Goal: Information Seeking & Learning: Learn about a topic

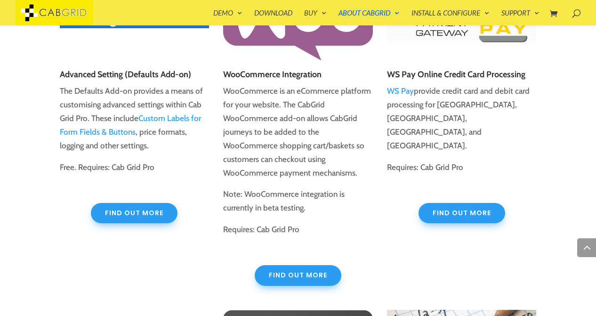
scroll to position [1494, 0]
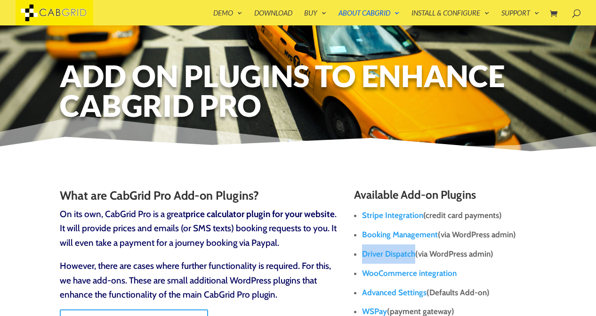
click at [572, 11] on span at bounding box center [572, 11] width 0 height 0
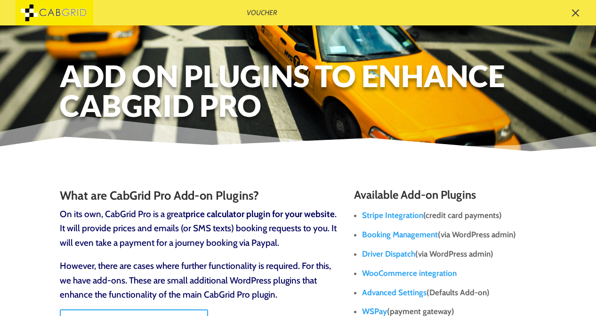
type input "Voucher"
click at [374, 15] on input "Voucher" at bounding box center [407, 12] width 322 height 25
click at [261, 10] on input "Voucher" at bounding box center [407, 12] width 322 height 25
click at [53, 11] on div "Voucher" at bounding box center [298, 12] width 596 height 25
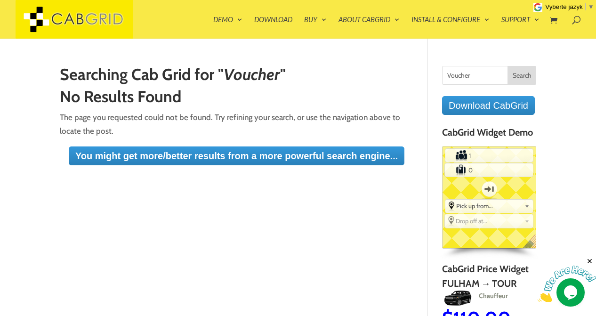
click at [523, 72] on input "Search" at bounding box center [521, 75] width 29 height 19
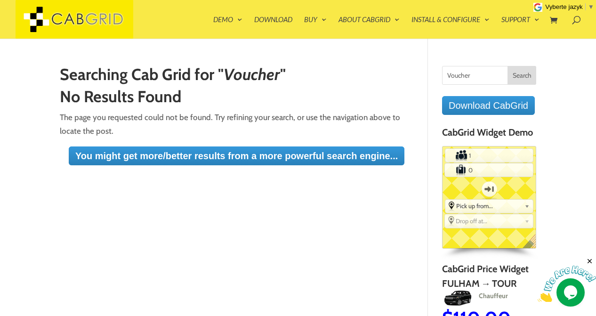
click at [523, 72] on input "Search" at bounding box center [521, 75] width 29 height 19
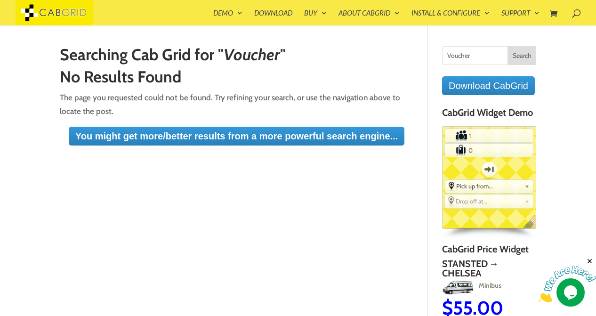
scroll to position [6, 0]
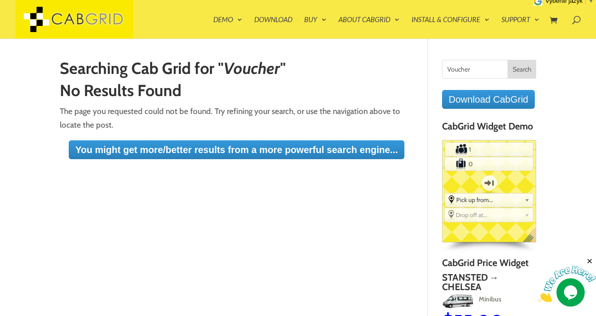
click at [567, 285] on img at bounding box center [566, 283] width 58 height 37
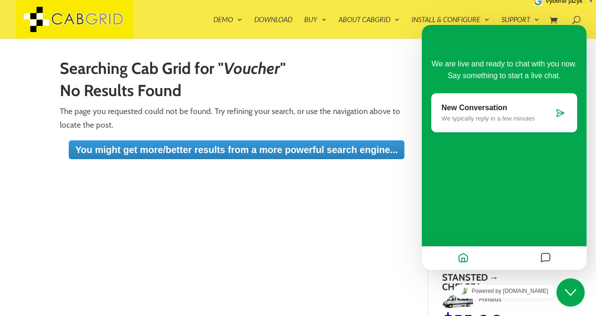
click at [556, 110] on icon at bounding box center [559, 112] width 9 height 9
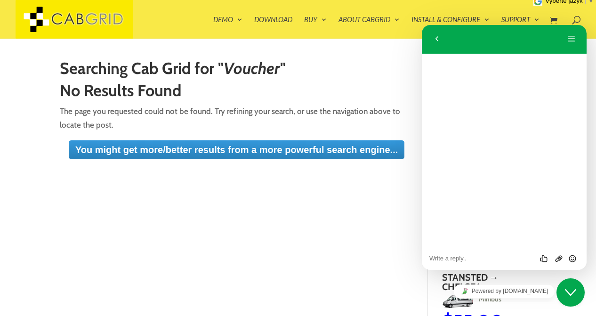
click at [460, 261] on textarea at bounding box center [504, 259] width 150 height 8
paste textarea "Voucher"
click at [484, 256] on textarea "Hi Confirm booking and after received payment Voucher" at bounding box center [504, 255] width 150 height 14
click at [456, 257] on textarea "Hi Confirm booking and after received payment Voucher" at bounding box center [504, 255] width 150 height 14
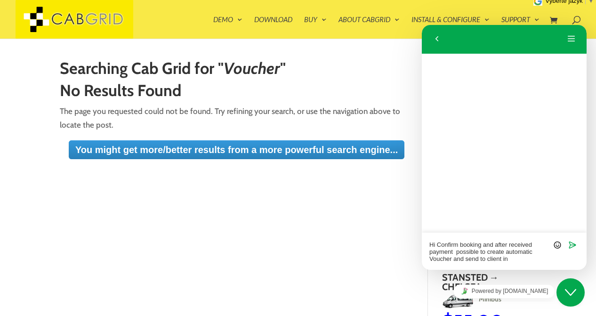
paste textarea "Cabgrid Pro Version 5.8"
type textarea "Hi Confirm booking and after received payment possible to create automatic Vouc…"
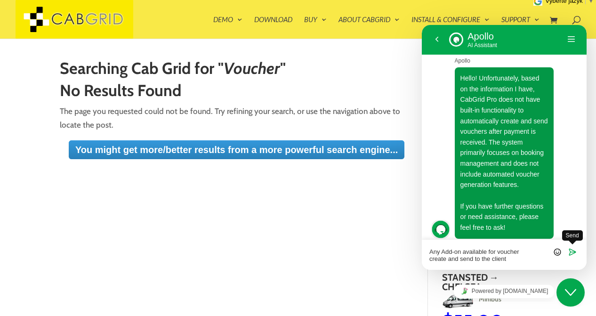
type textarea "Any Add-on available for voucher create and send to the client"
click at [572, 250] on icon "Send" at bounding box center [572, 252] width 8 height 8
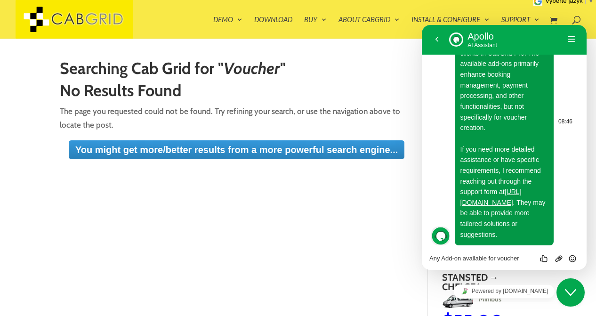
scroll to position [503, 0]
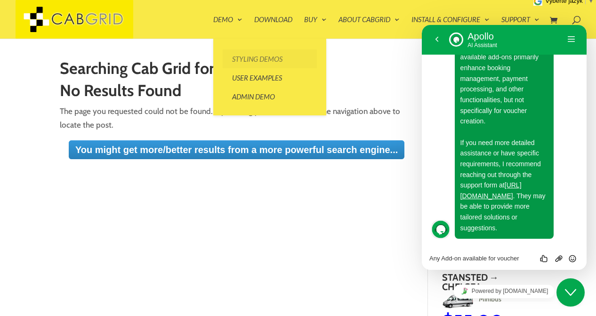
click at [249, 57] on link "Styling Demos" at bounding box center [270, 58] width 94 height 19
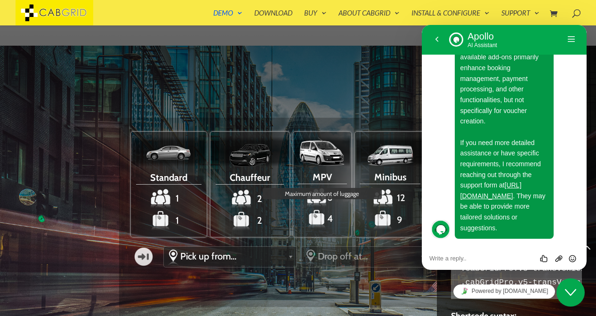
scroll to position [874, 0]
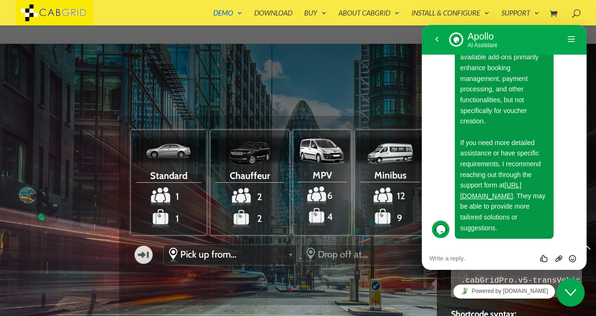
click at [572, 290] on icon "Close Chat This icon closes the chat window." at bounding box center [570, 292] width 11 height 11
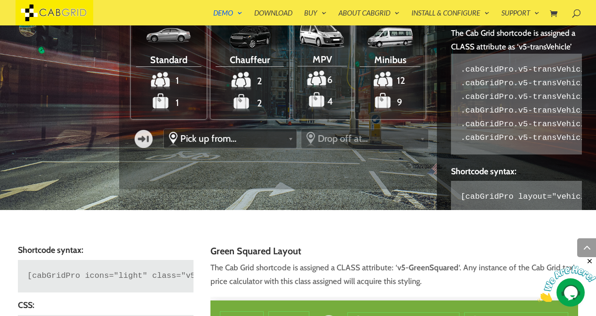
scroll to position [1036, 0]
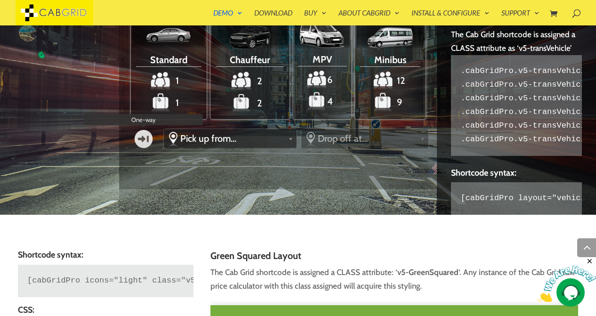
click at [147, 141] on label "One-way" at bounding box center [143, 138] width 29 height 27
click at [0, 0] on input "One-way" at bounding box center [0, 0] width 0 height 0
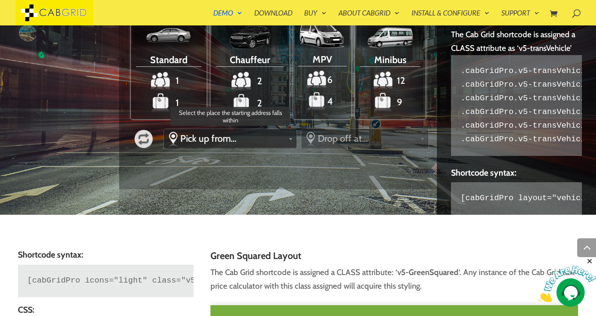
click at [267, 137] on span "Pick up from..." at bounding box center [232, 138] width 104 height 11
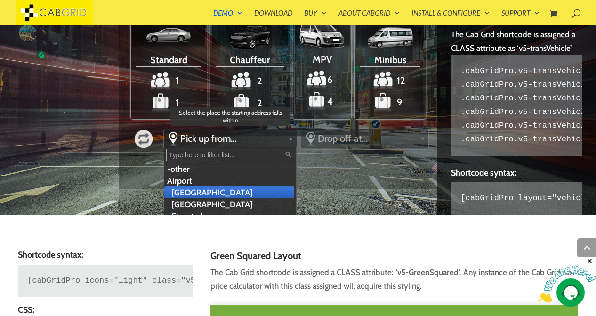
click at [255, 192] on li "[GEOGRAPHIC_DATA]" at bounding box center [229, 192] width 130 height 12
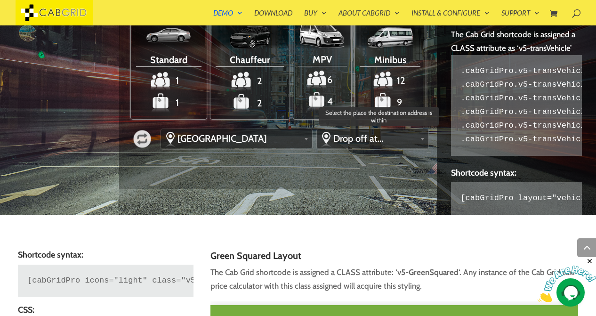
click at [344, 137] on span "Drop off at..." at bounding box center [374, 138] width 82 height 11
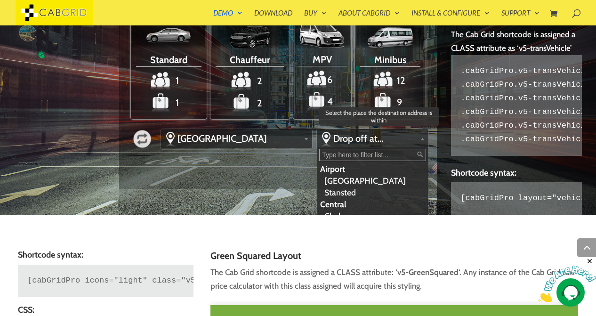
click at [335, 202] on li "Central" at bounding box center [371, 204] width 108 height 12
click at [330, 205] on li "Central" at bounding box center [371, 204] width 108 height 12
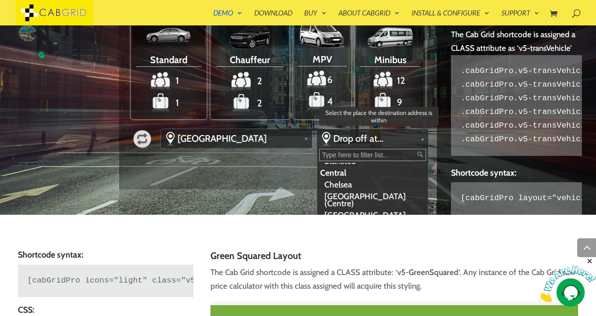
scroll to position [35, 0]
click at [328, 168] on li "Central" at bounding box center [371, 169] width 108 height 12
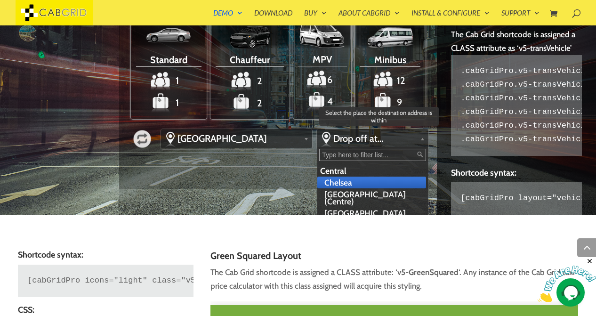
scroll to position [37, 0]
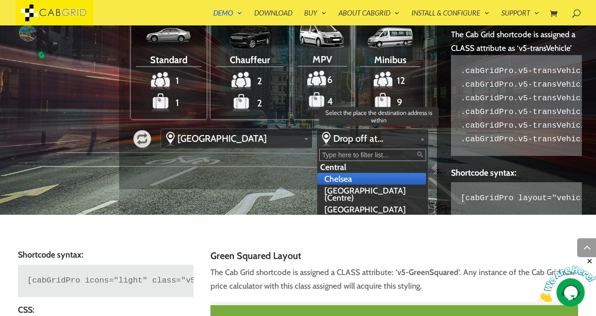
click at [348, 177] on li "Chelsea" at bounding box center [371, 179] width 108 height 12
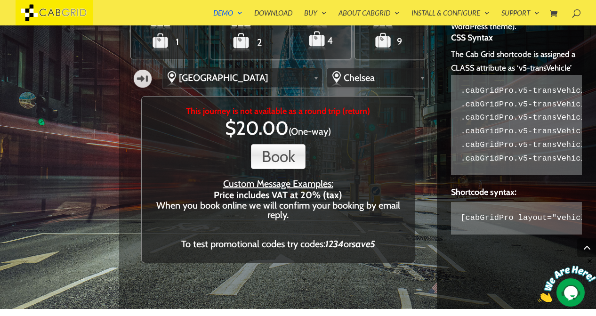
scroll to position [996, 0]
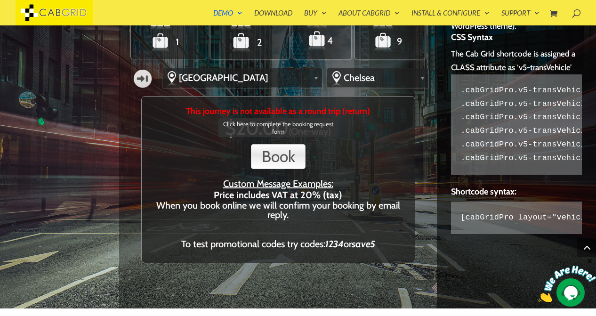
click at [289, 155] on button "Book" at bounding box center [278, 156] width 55 height 25
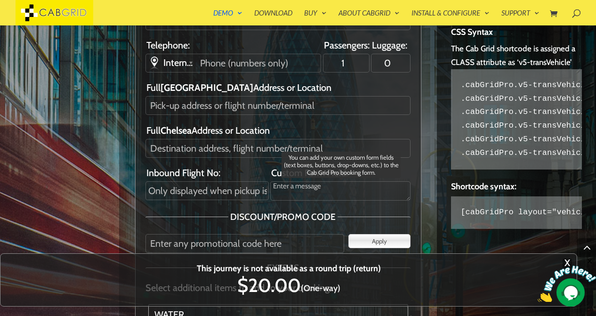
scroll to position [1122, 0]
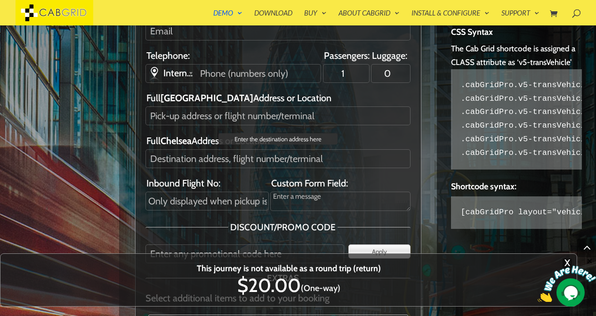
click at [288, 160] on input "Full Chelsea Address or Location" at bounding box center [277, 158] width 265 height 19
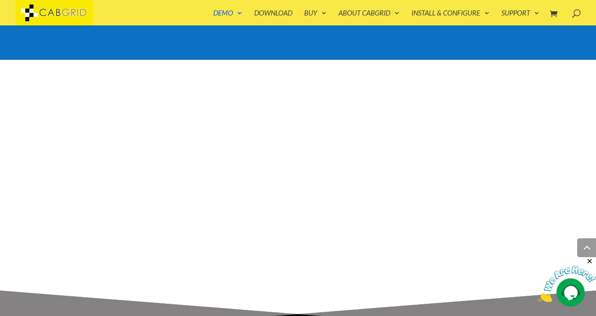
scroll to position [3620, 0]
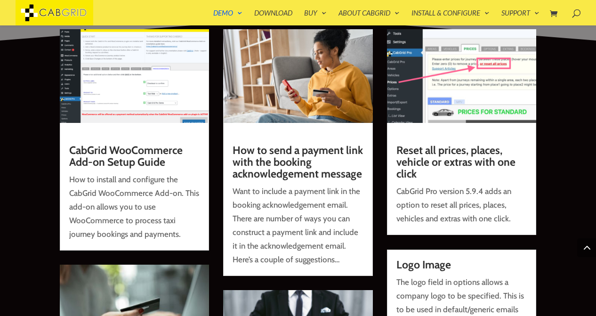
scroll to position [3385, 0]
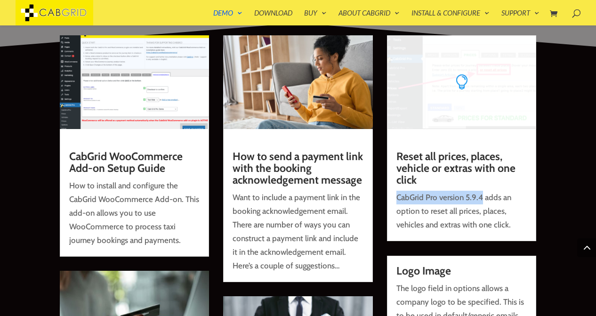
drag, startPoint x: 397, startPoint y: 198, endPoint x: 483, endPoint y: 194, distance: 86.2
click at [483, 194] on p "CabGrid Pro version 5.9.4 adds an option to reset all prices, places, vehicles …" at bounding box center [461, 211] width 130 height 41
copy p "CabGrid Pro version 5.9.4"
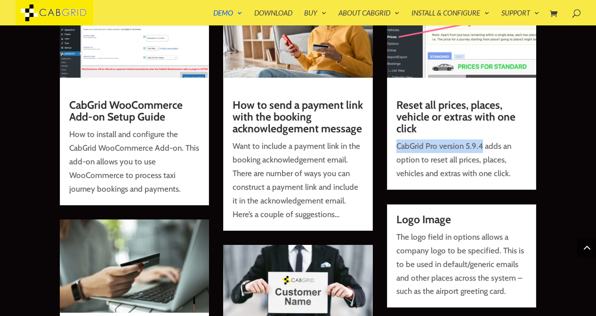
scroll to position [3462, 0]
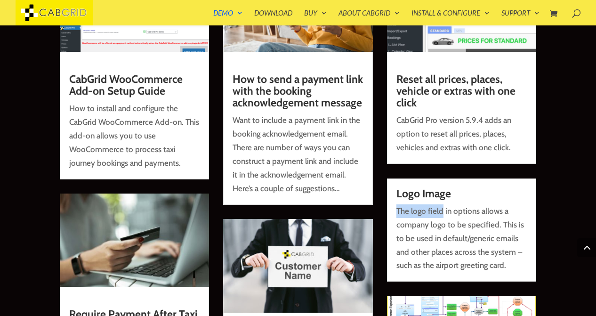
drag, startPoint x: 397, startPoint y: 210, endPoint x: 442, endPoint y: 216, distance: 46.0
click at [442, 216] on p "The logo field in options allows a company logo to be specified. This is to be …" at bounding box center [461, 238] width 130 height 68
copy p "The logo field"
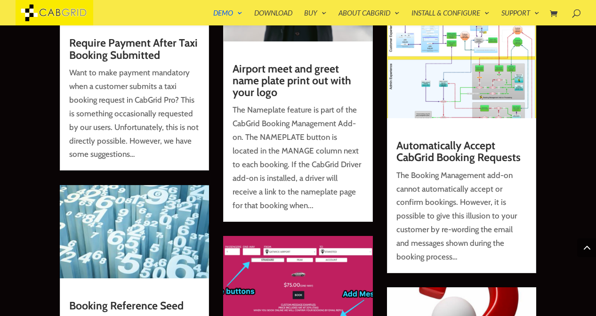
scroll to position [3731, 0]
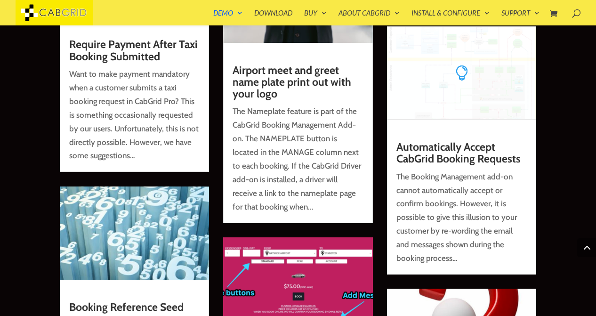
drag, startPoint x: 396, startPoint y: 146, endPoint x: 433, endPoint y: 162, distance: 40.9
click at [433, 162] on link "Automatically Accept CabGrid Booking Requests" at bounding box center [458, 152] width 124 height 25
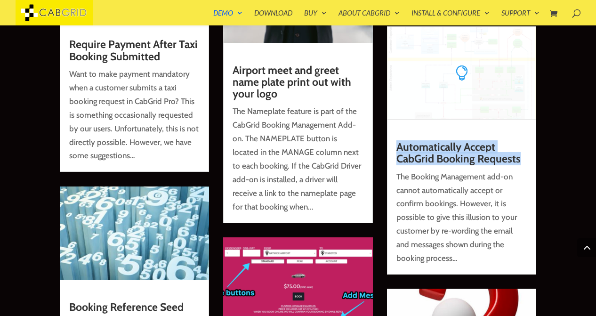
drag, startPoint x: 521, startPoint y: 159, endPoint x: 400, endPoint y: 150, distance: 121.8
click at [399, 150] on h2 "Automatically Accept CabGrid Booking Requests" at bounding box center [461, 155] width 130 height 29
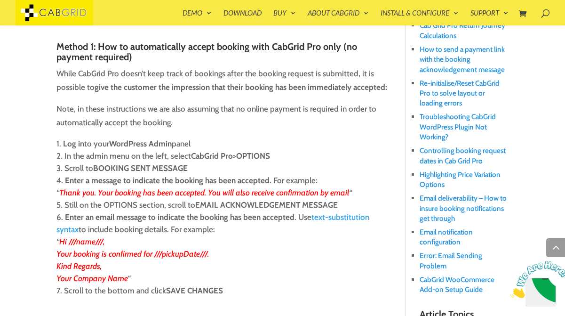
scroll to position [391, 0]
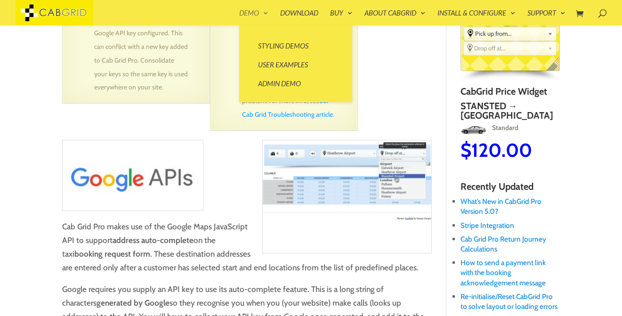
scroll to position [159, 0]
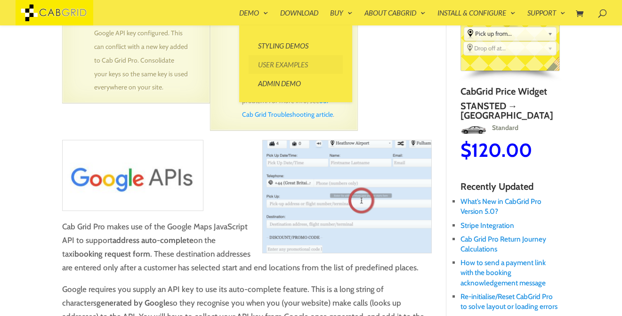
click at [273, 63] on link "User Examples" at bounding box center [295, 64] width 94 height 19
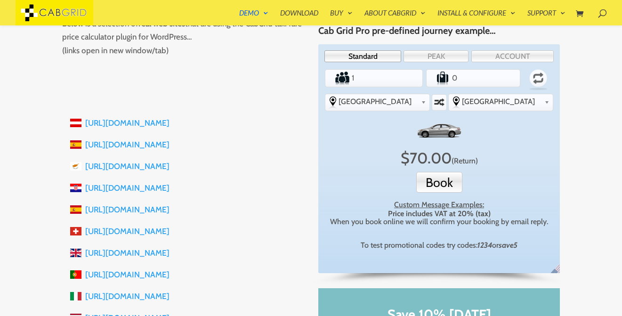
click at [128, 187] on link "https://sibenik-taxi.com" at bounding box center [127, 187] width 84 height 9
click at [140, 189] on link "https://sibenik-taxi.com" at bounding box center [127, 187] width 84 height 9
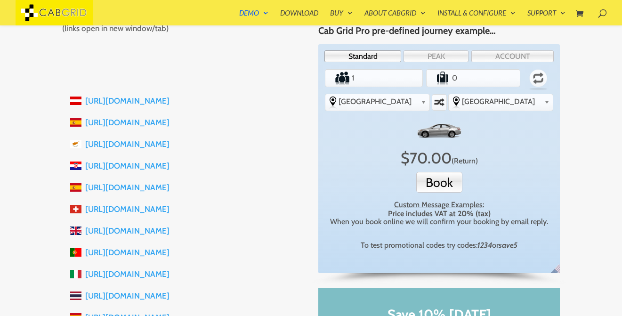
scroll to position [179, 0]
click at [169, 123] on link "https://www.mallorcaholidaytransfers.com" at bounding box center [127, 121] width 84 height 9
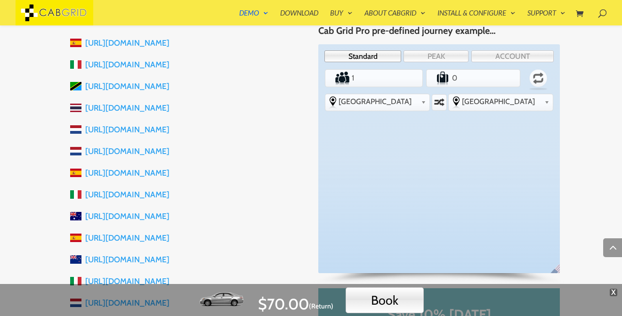
scroll to position [582, 0]
click at [157, 106] on link "https://easythaitransfers.com" at bounding box center [127, 108] width 84 height 9
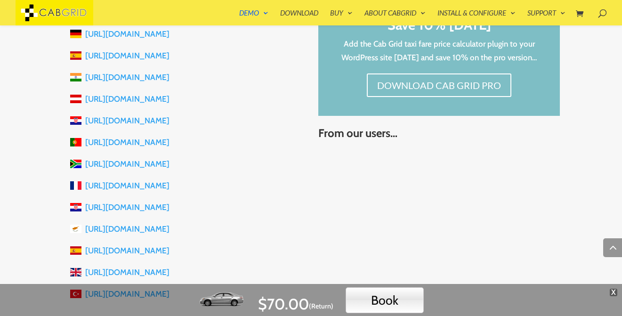
scroll to position [1019, 0]
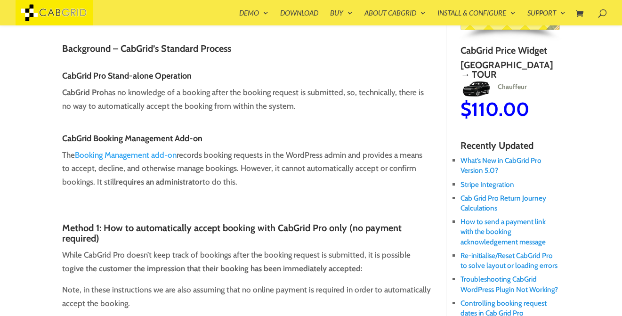
scroll to position [200, 0]
click at [488, 189] on link "Stripe Integration" at bounding box center [487, 184] width 54 height 9
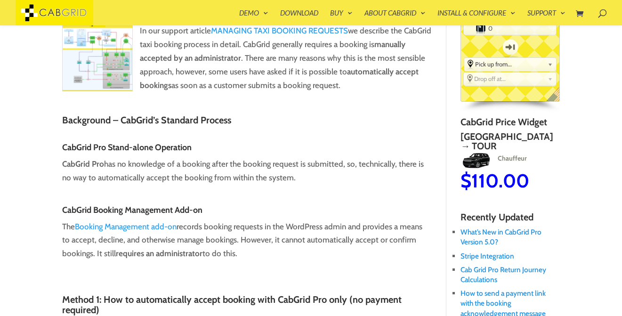
scroll to position [131, 0]
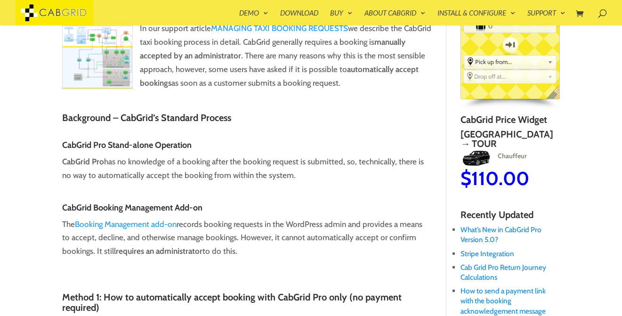
type input "2"
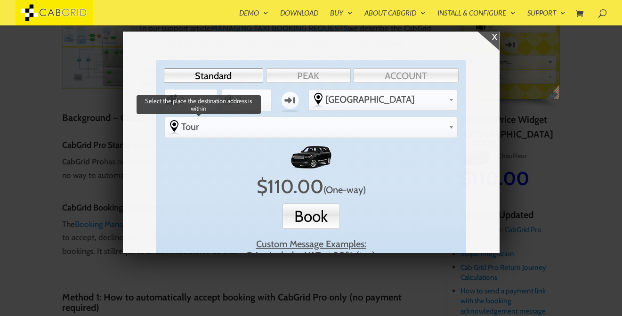
click at [452, 122] on b at bounding box center [450, 126] width 5 height 8
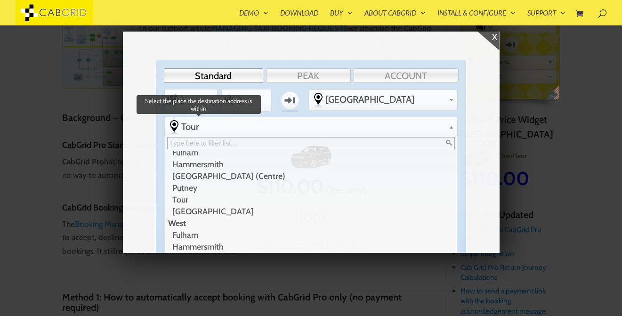
scroll to position [329, 0]
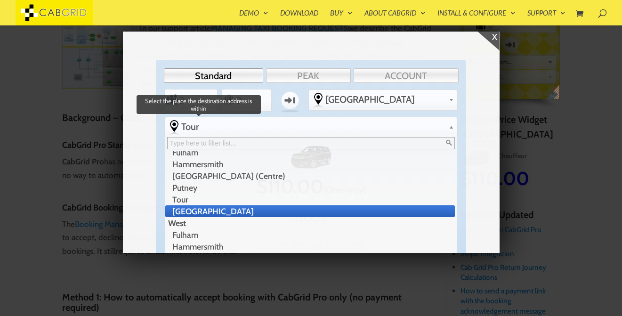
click at [421, 205] on li "[GEOGRAPHIC_DATA]" at bounding box center [309, 211] width 289 height 12
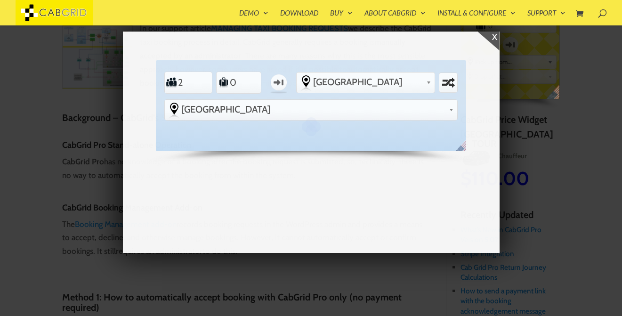
scroll to position [294, 0]
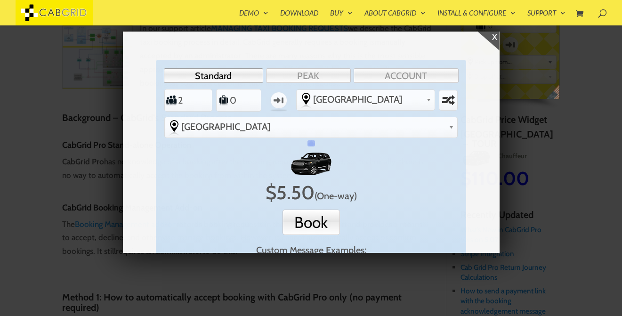
click at [451, 82] on div "Standard PEAK ACCOUNT" at bounding box center [310, 76] width 297 height 18
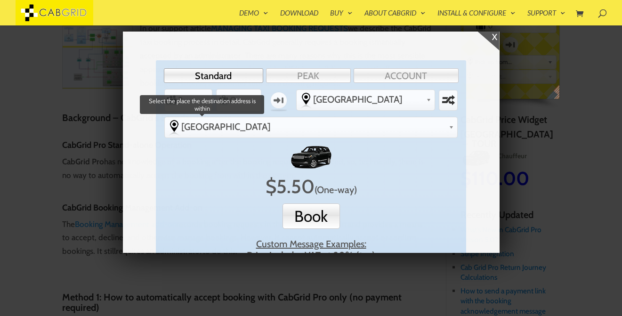
click at [451, 122] on b at bounding box center [450, 126] width 5 height 8
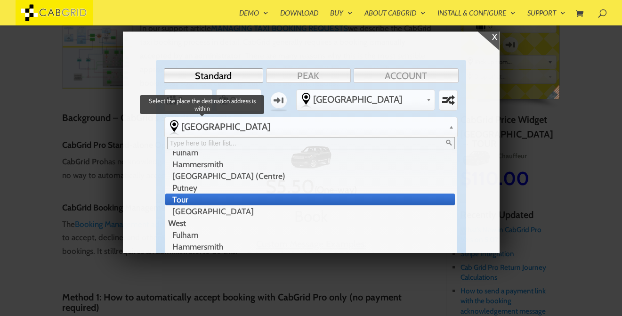
click at [408, 193] on li "Tour" at bounding box center [309, 199] width 289 height 12
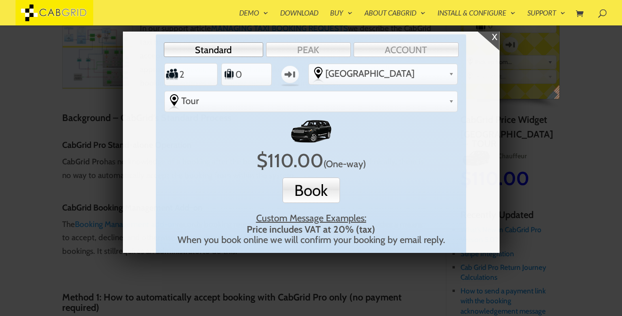
scroll to position [22, 0]
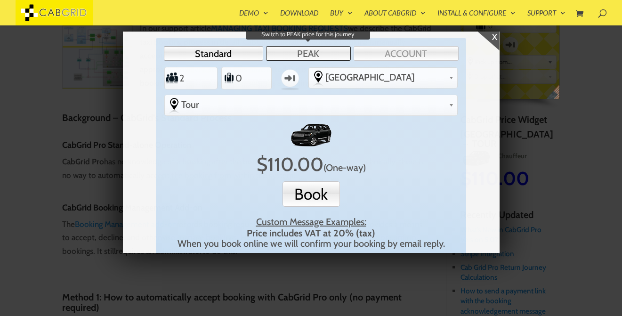
click at [302, 53] on link "PEAK" at bounding box center [308, 53] width 85 height 15
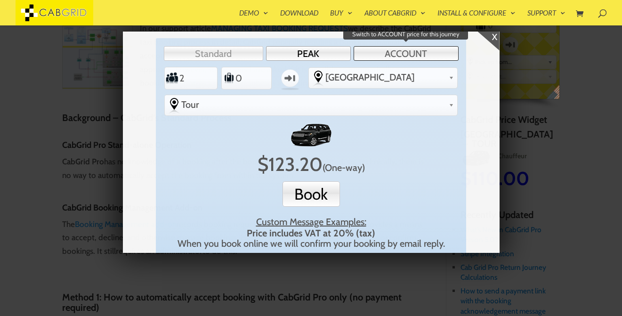
click at [399, 51] on link "ACCOUNT" at bounding box center [405, 53] width 105 height 15
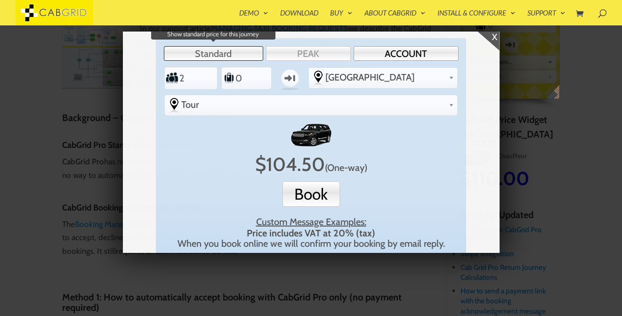
click at [240, 54] on link "Standard" at bounding box center [213, 53] width 99 height 15
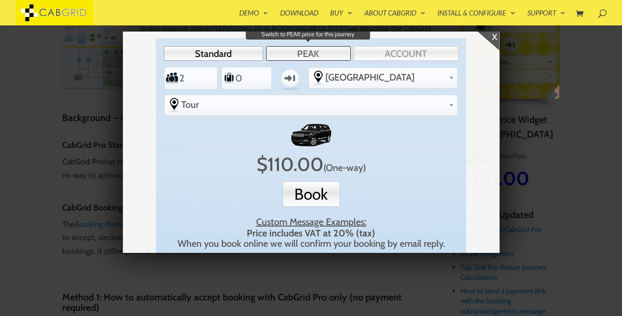
click at [300, 51] on link "PEAK" at bounding box center [308, 53] width 85 height 15
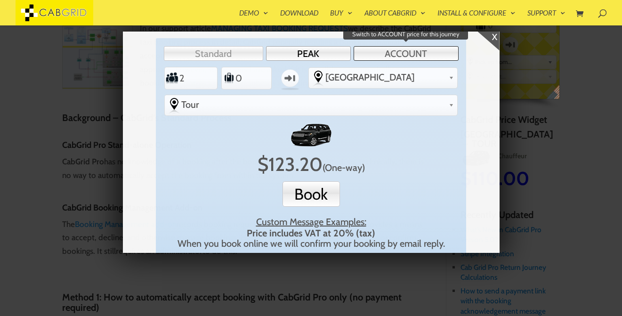
click at [399, 52] on link "ACCOUNT" at bounding box center [405, 53] width 105 height 15
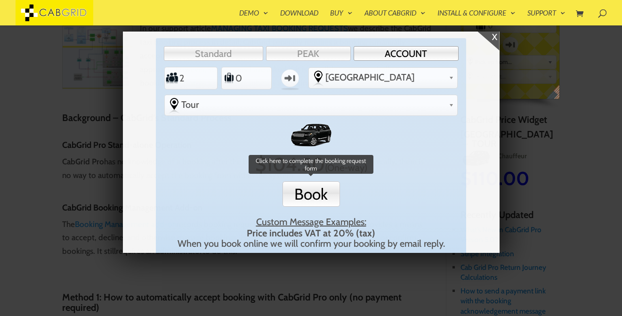
click at [312, 181] on button "Book" at bounding box center [310, 193] width 57 height 25
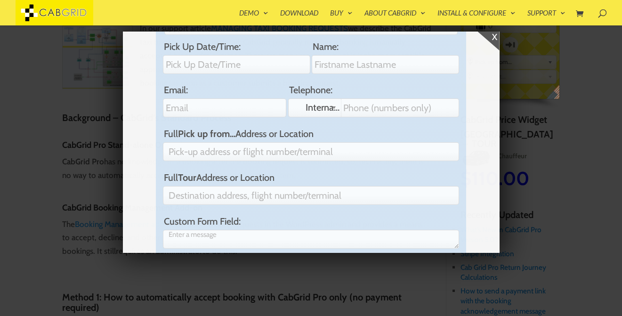
scroll to position [0, 0]
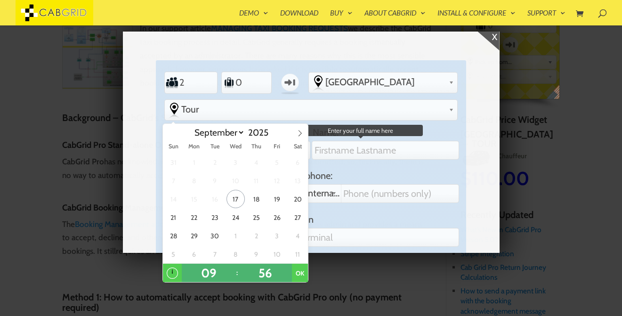
click at [328, 141] on input "Name:" at bounding box center [385, 150] width 147 height 19
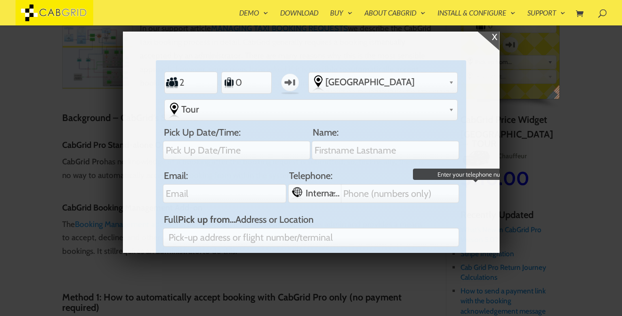
click at [304, 184] on div "International Dialing Code +64 (Aotearoa/New Zealand) +61 (Australia) +32 (Belg…" at bounding box center [373, 193] width 171 height 19
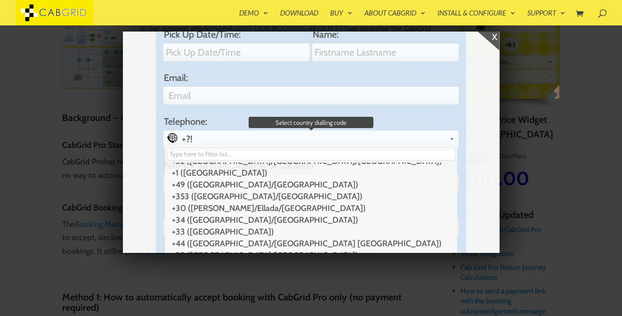
scroll to position [60, 0]
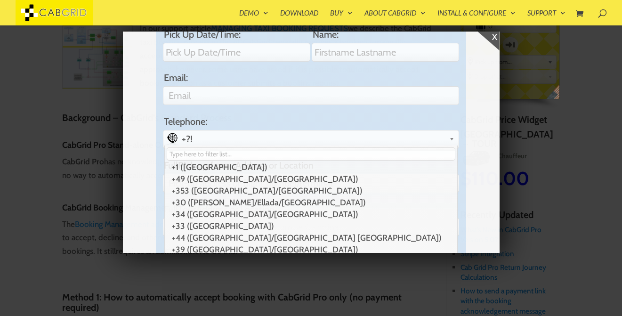
click at [465, 162] on div "Standard PEAK ACCOUNT Passengers 2 Luggage 0 One-way From Pick up from... -othe…" at bounding box center [311, 321] width 311 height 719
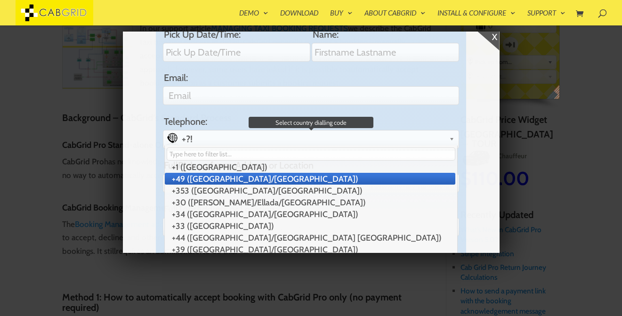
scroll to position [59, 0]
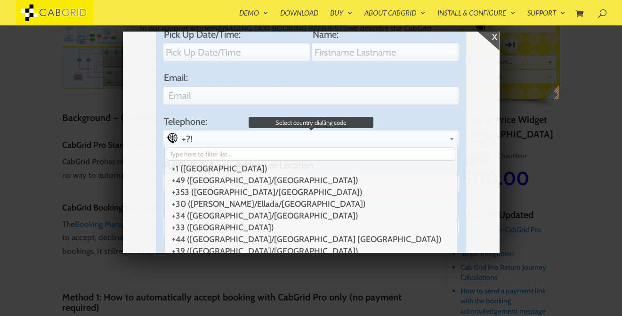
click at [401, 133] on span "+?!" at bounding box center [319, 138] width 275 height 11
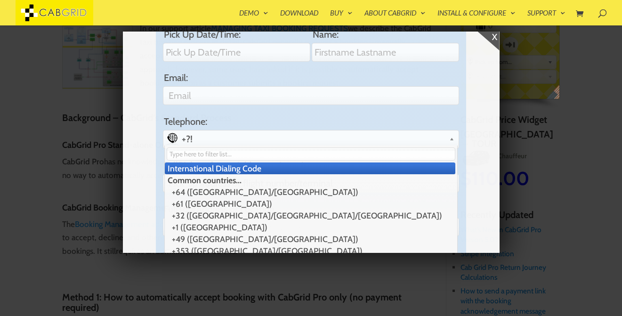
click at [464, 74] on div "Standard PEAK ACCOUNT Passengers 2 Luggage 0 One-way From Pick up from... -othe…" at bounding box center [311, 321] width 311 height 719
click at [379, 116] on label "Telephone:" at bounding box center [311, 121] width 296 height 11
click at [0, 0] on input "Telephone:" at bounding box center [0, 0] width 0 height 0
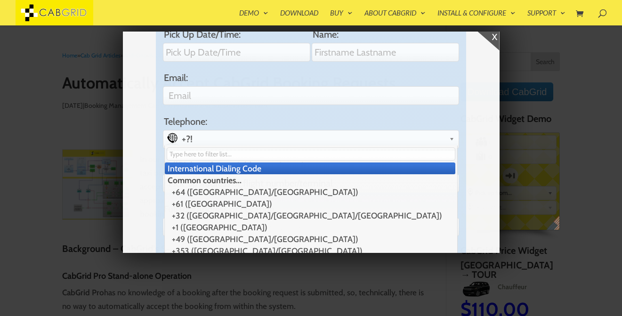
click at [374, 34] on div "x" at bounding box center [311, 41] width 376 height 19
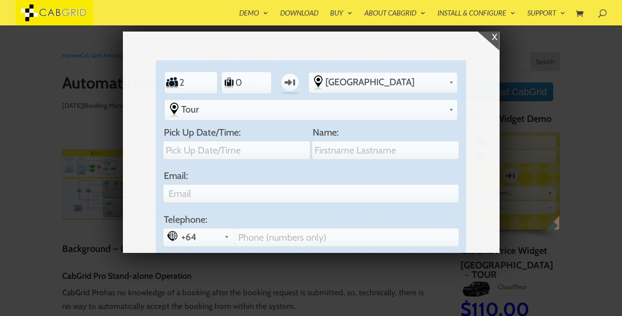
click at [584, 214] on div "x Standard PEAK ACCOUNT Passengers 2 Luggage 0 One-way From Pick up from... -ot…" at bounding box center [311, 158] width 622 height 316
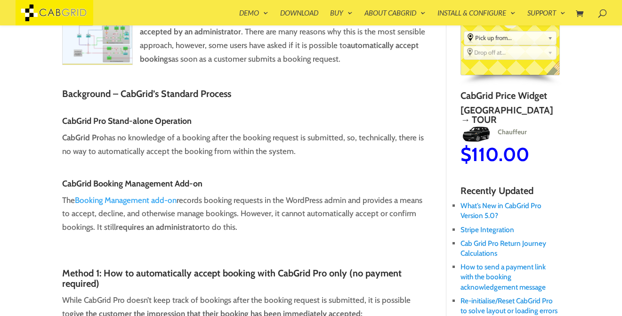
scroll to position [174, 0]
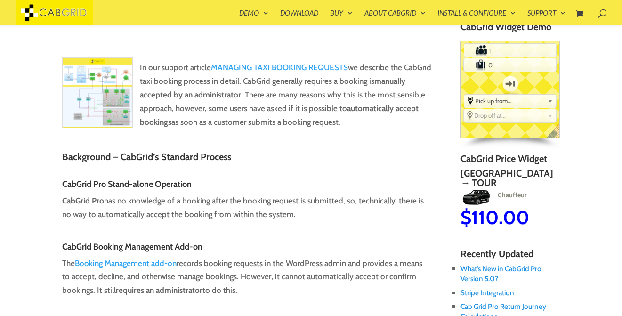
scroll to position [0, 0]
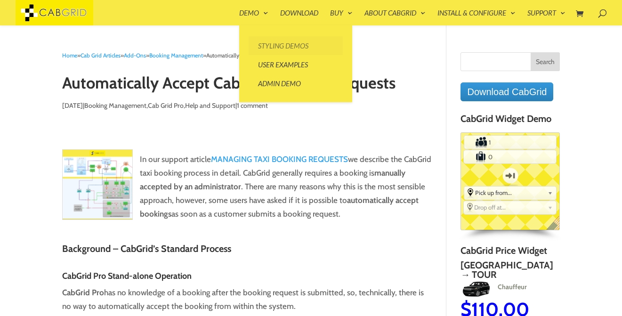
click at [268, 46] on link "Styling Demos" at bounding box center [295, 45] width 94 height 19
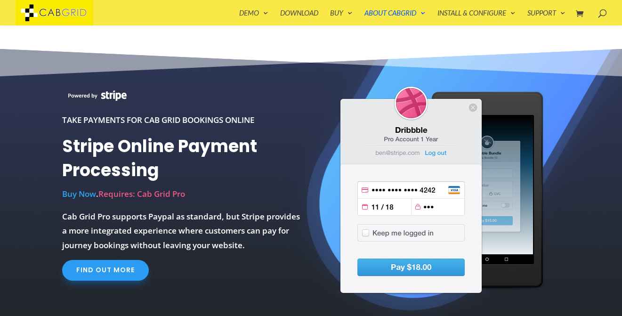
scroll to position [332, 0]
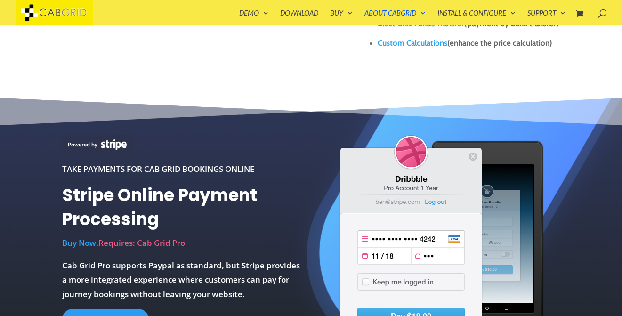
click at [62, 9] on img at bounding box center [55, 12] width 78 height 25
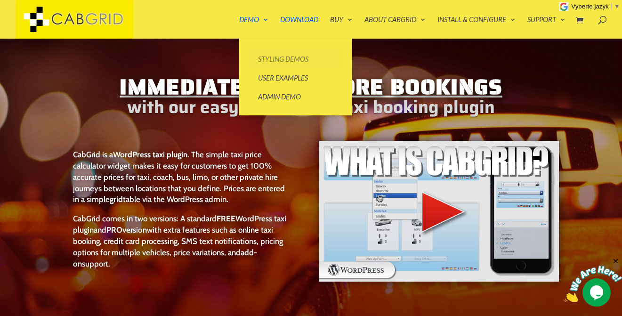
click at [271, 58] on link "Styling Demos" at bounding box center [295, 58] width 94 height 19
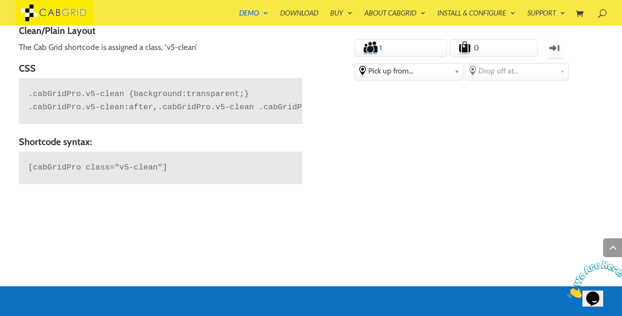
scroll to position [2441, 0]
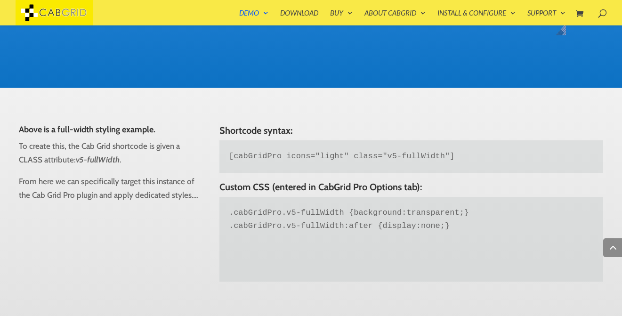
scroll to position [446, 0]
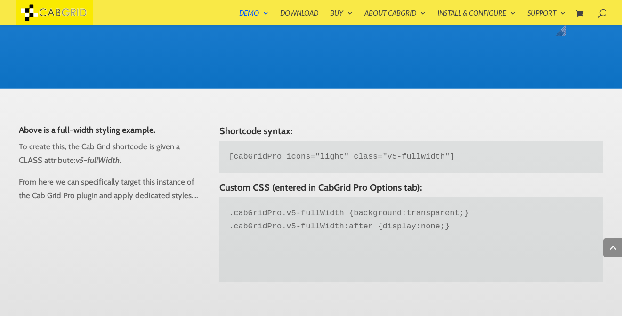
click at [598, 11] on span at bounding box center [598, 11] width 0 height 0
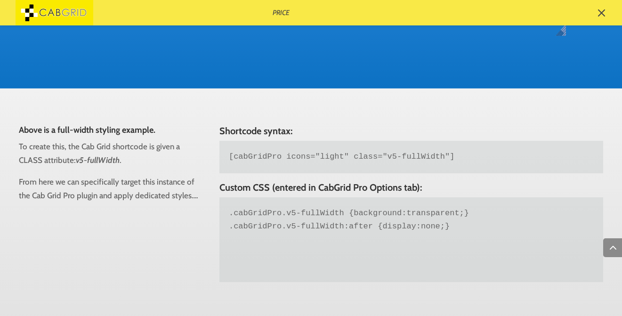
type input "Price"
click at [603, 11] on span at bounding box center [600, 13] width 14 height 14
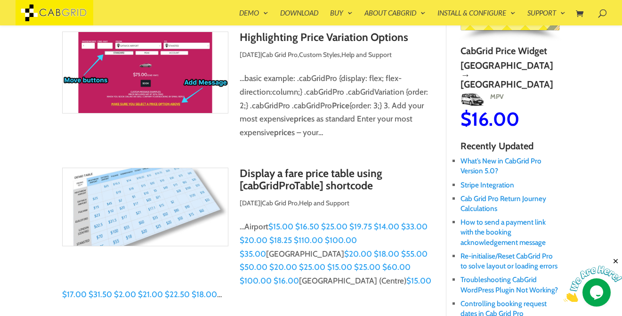
click at [289, 176] on link "Display a fare price table using [cabGridProTable] shortcode" at bounding box center [311, 179] width 143 height 25
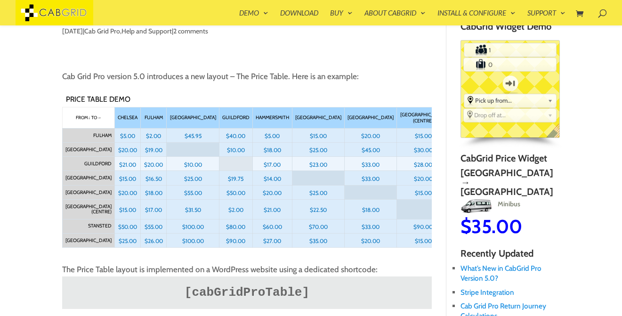
scroll to position [91, 0]
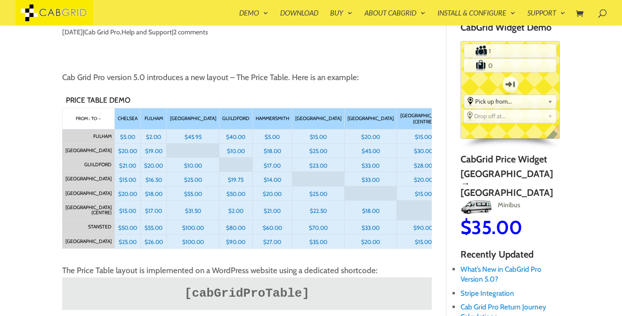
click at [344, 79] on p "Cab Grid Pro version 5.0 introduces a new layout – The Price Table. Here is an …" at bounding box center [246, 82] width 369 height 22
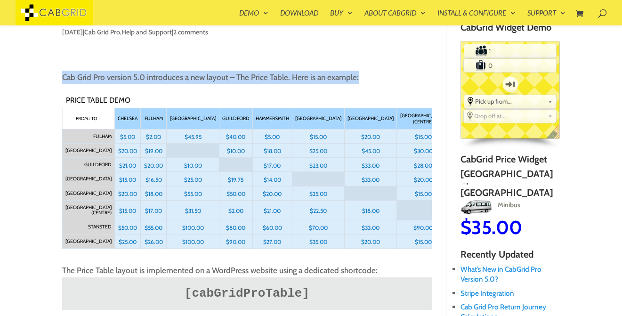
drag, startPoint x: 7, startPoint y: 78, endPoint x: 374, endPoint y: 76, distance: 366.6
click at [387, 79] on p "Cab Grid Pro version 5.0 introduces a new layout – The Price Table. Here is an …" at bounding box center [246, 82] width 369 height 22
